Goal: Navigation & Orientation: Understand site structure

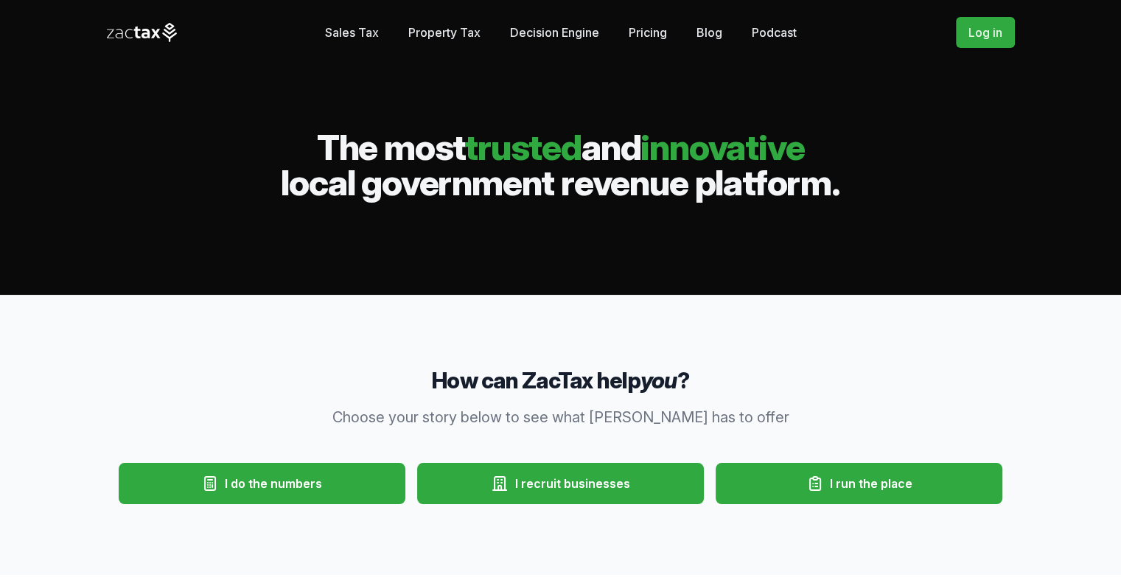
click at [433, 27] on link "Property Tax" at bounding box center [444, 32] width 72 height 29
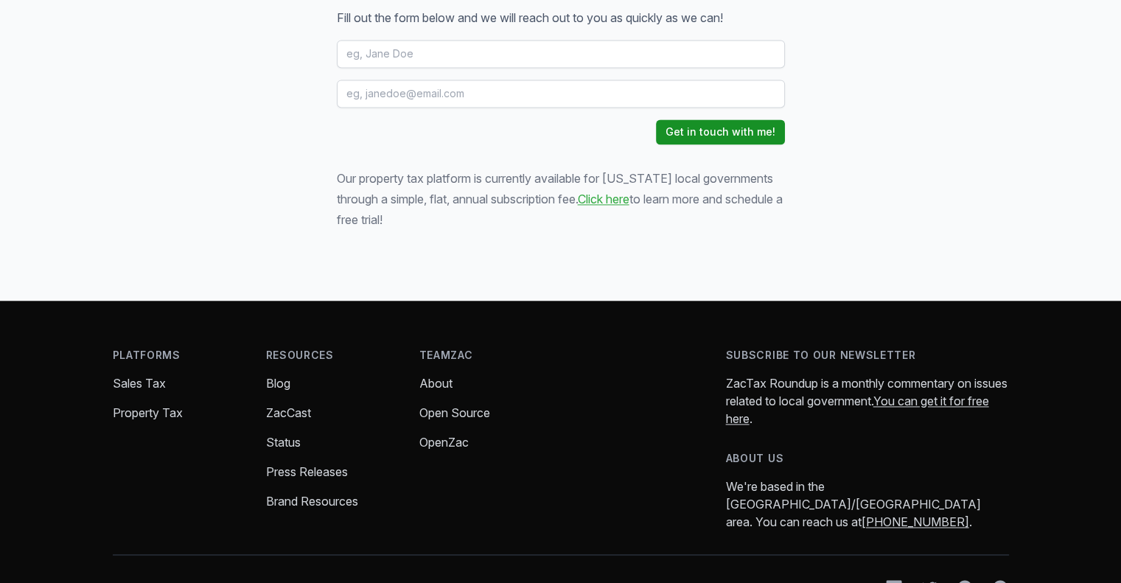
scroll to position [2110, 0]
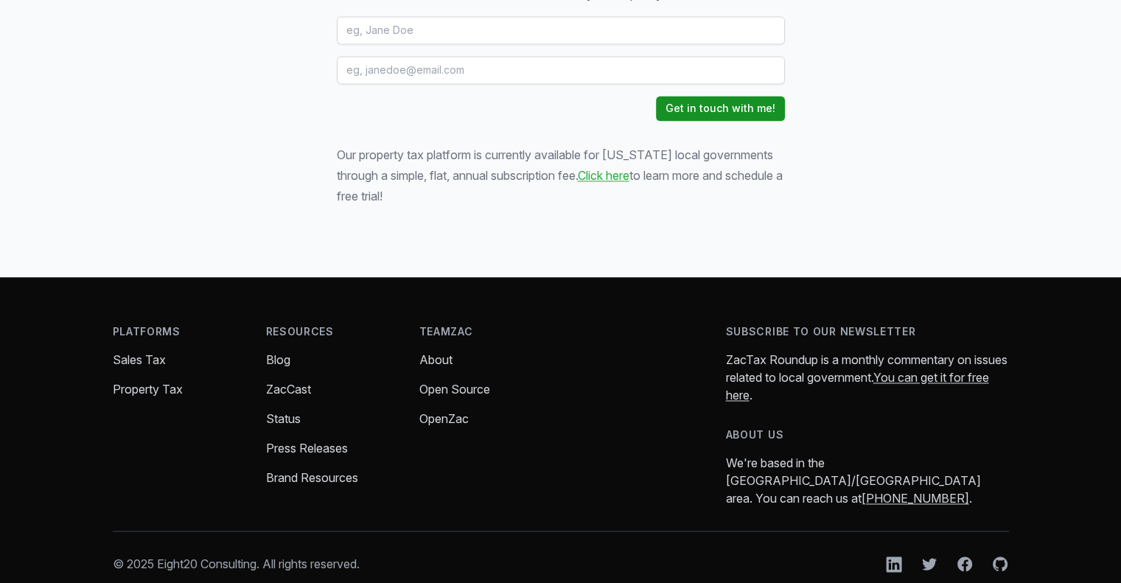
click at [439, 352] on link "About" at bounding box center [435, 359] width 33 height 15
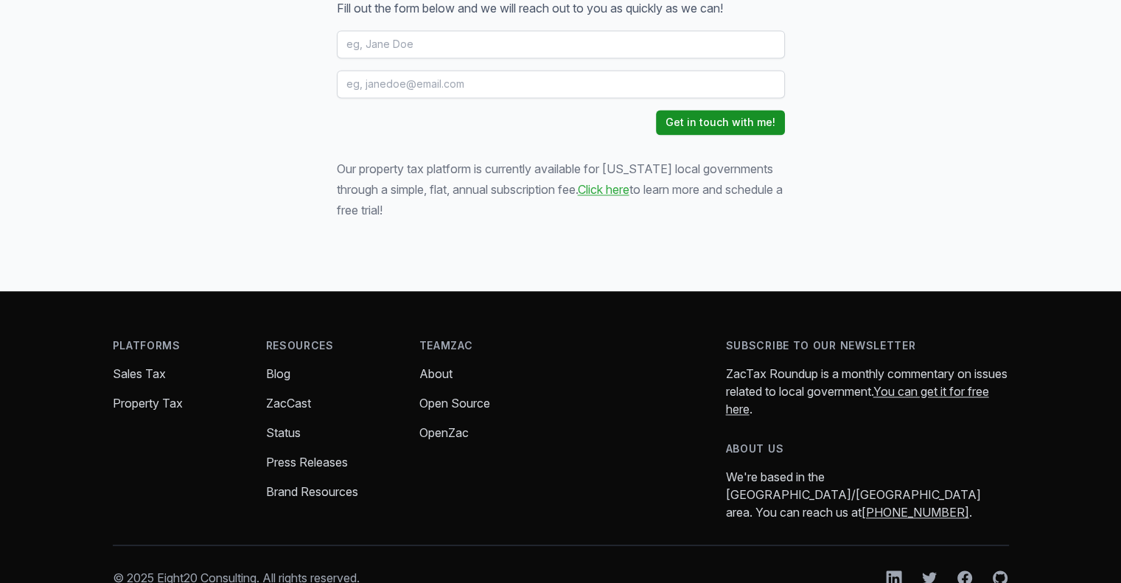
scroll to position [2099, 0]
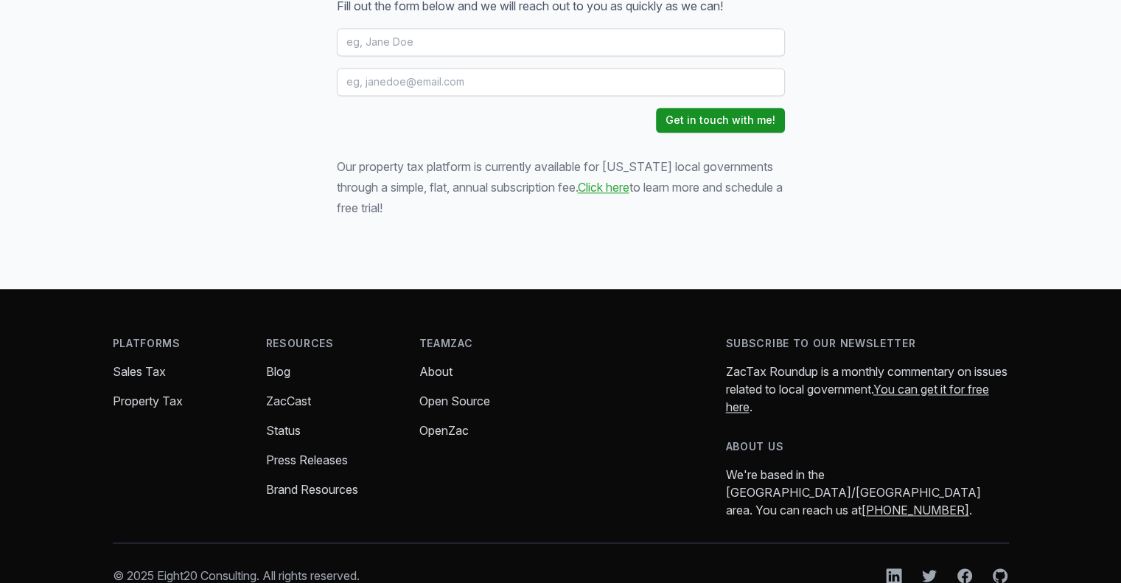
click at [432, 393] on link "Open Source" at bounding box center [454, 400] width 71 height 15
click at [442, 423] on link "OpenZac" at bounding box center [443, 430] width 49 height 15
